Goal: Information Seeking & Learning: Learn about a topic

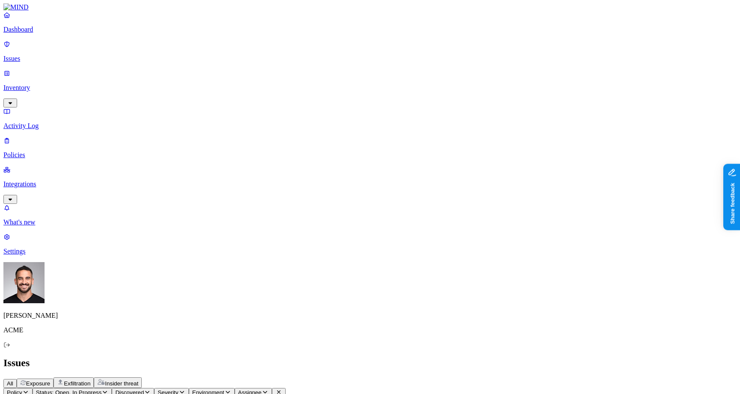
click at [625, 357] on h2 "Issues" at bounding box center [369, 363] width 733 height 12
click at [39, 33] on p "Dashboard" at bounding box center [369, 30] width 733 height 8
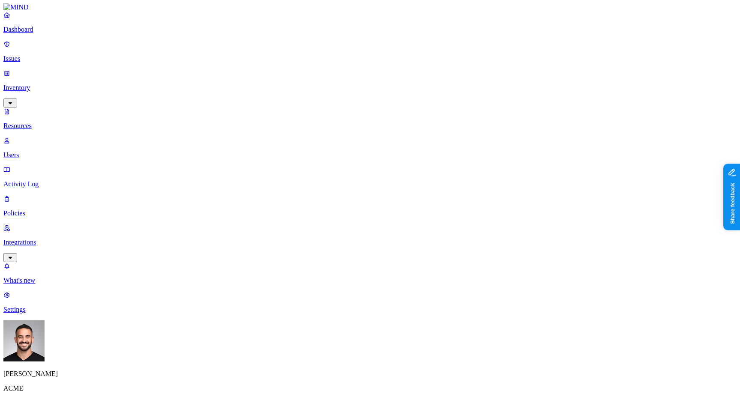
drag, startPoint x: 627, startPoint y: 222, endPoint x: 560, endPoint y: 222, distance: 67.2
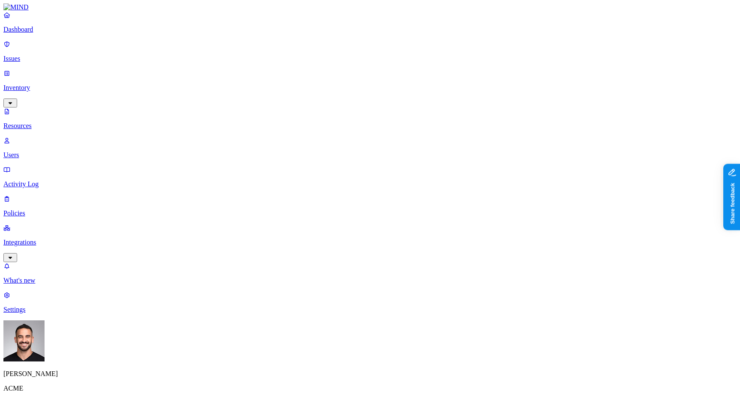
drag, startPoint x: 622, startPoint y: 250, endPoint x: 568, endPoint y: 250, distance: 53.9
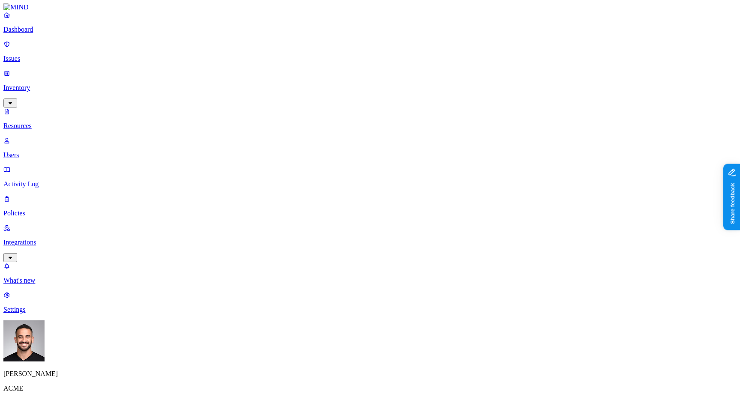
scroll to position [73, 0]
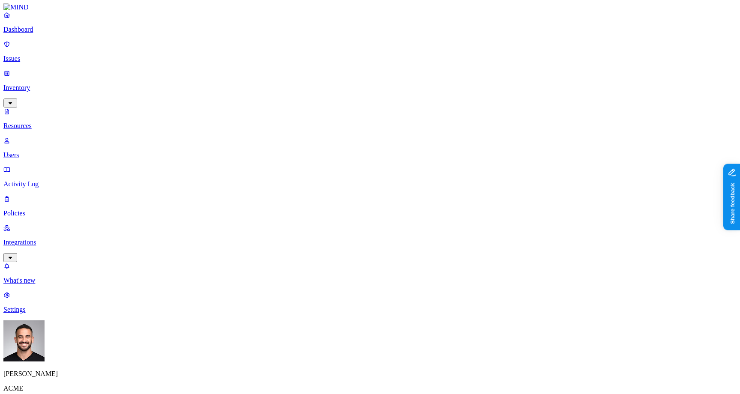
scroll to position [0, 0]
drag, startPoint x: 547, startPoint y: 31, endPoint x: 601, endPoint y: 33, distance: 54.8
drag, startPoint x: 623, startPoint y: 357, endPoint x: 566, endPoint y: 357, distance: 56.5
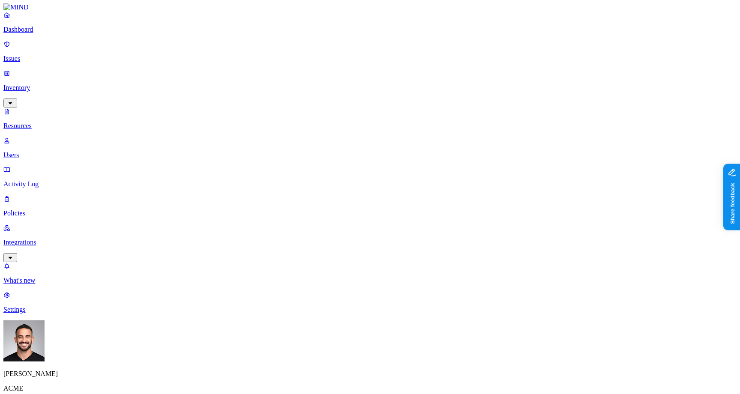
drag, startPoint x: 566, startPoint y: 357, endPoint x: 566, endPoint y: 291, distance: 66.3
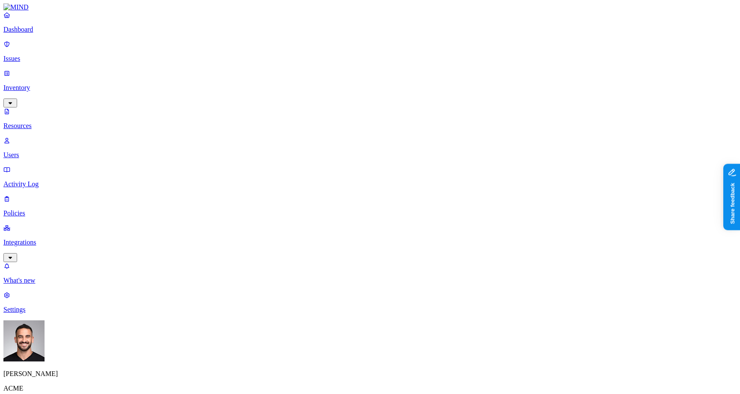
drag, startPoint x: 578, startPoint y: 32, endPoint x: 545, endPoint y: 31, distance: 33.4
drag, startPoint x: 632, startPoint y: 349, endPoint x: 575, endPoint y: 348, distance: 57.4
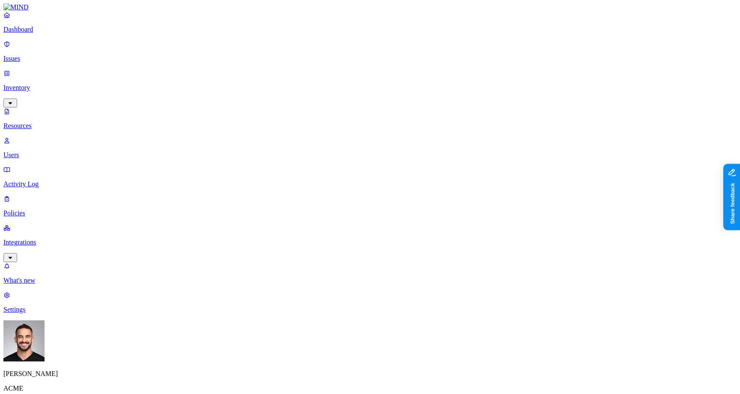
drag, startPoint x: 575, startPoint y: 355, endPoint x: 621, endPoint y: 355, distance: 46.2
drag, startPoint x: 621, startPoint y: 355, endPoint x: 506, endPoint y: 258, distance: 150.0
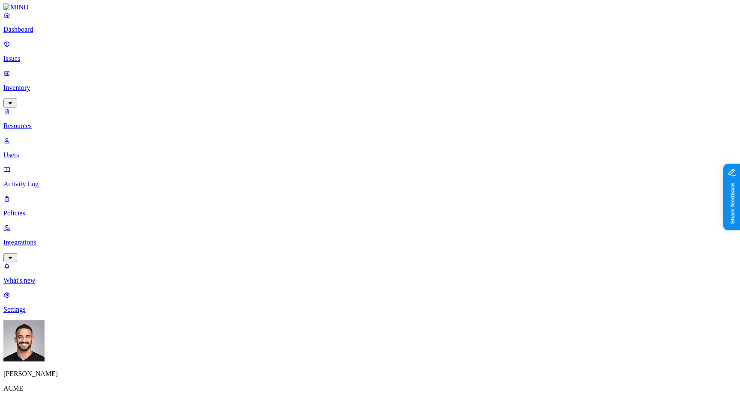
drag, startPoint x: 546, startPoint y: 32, endPoint x: 578, endPoint y: 33, distance: 31.7
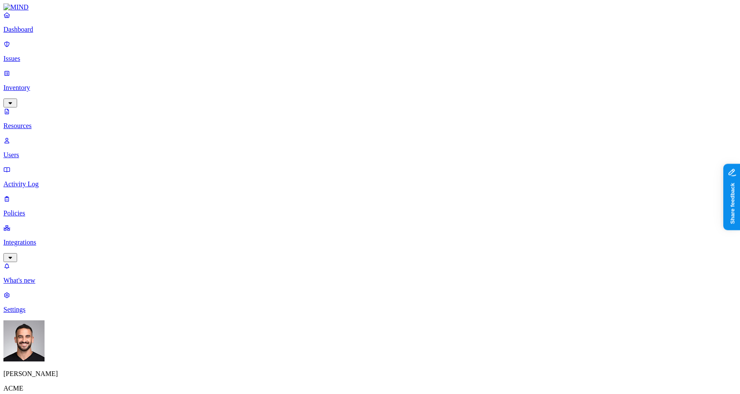
click at [45, 33] on p "Dashboard" at bounding box center [369, 30] width 733 height 8
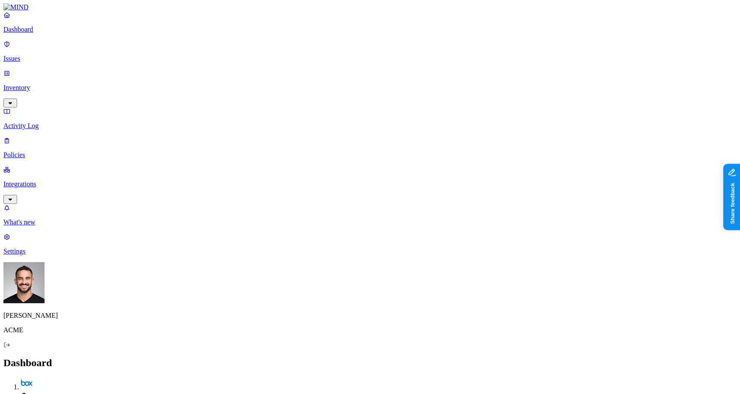
scroll to position [75, 0]
click at [70, 33] on p "Dashboard" at bounding box center [369, 30] width 733 height 8
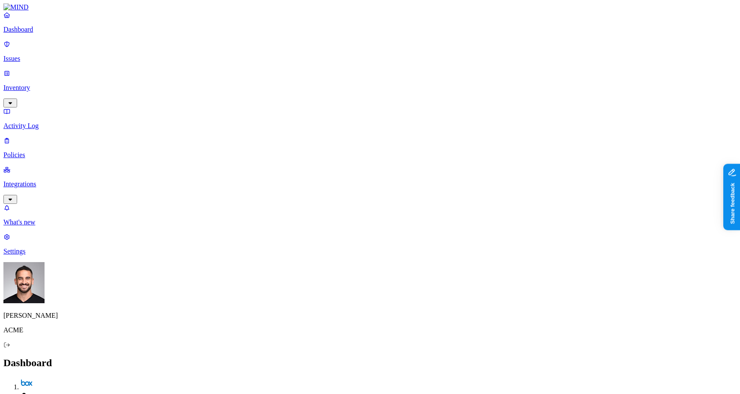
scroll to position [0, 0]
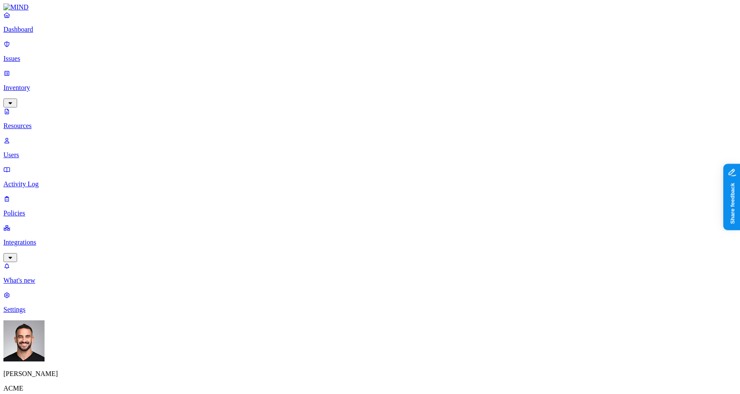
click at [48, 151] on p "Users" at bounding box center [369, 155] width 733 height 8
